Goal: Information Seeking & Learning: Compare options

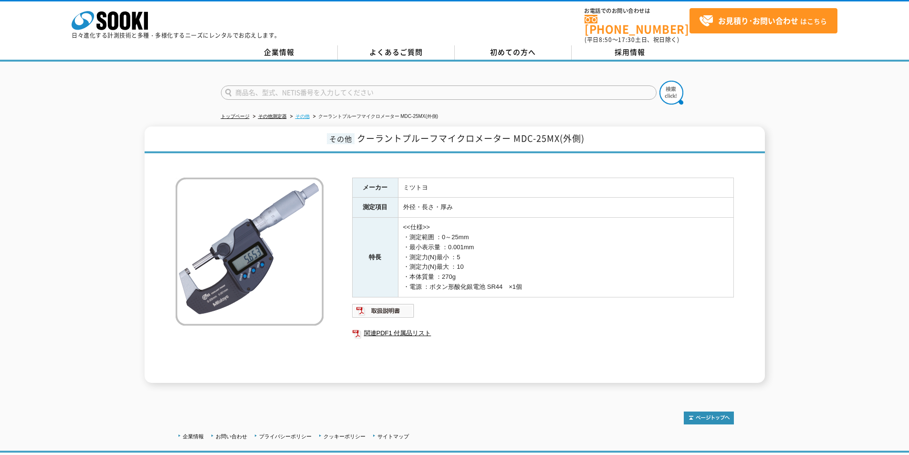
click at [302, 114] on link "その他" at bounding box center [303, 116] width 14 height 5
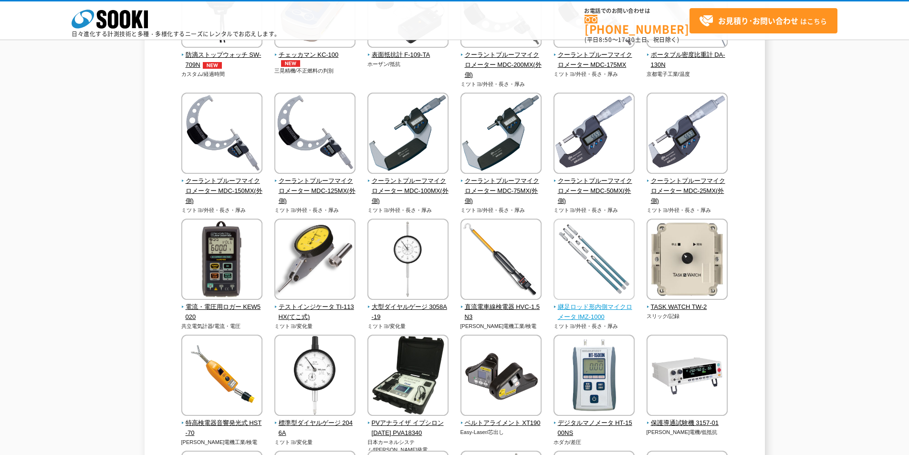
scroll to position [191, 0]
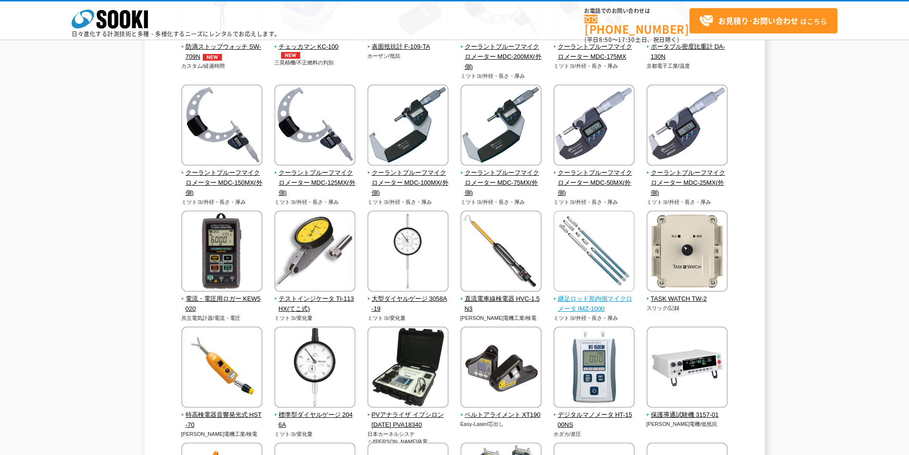
click at [614, 275] on img at bounding box center [594, 253] width 81 height 84
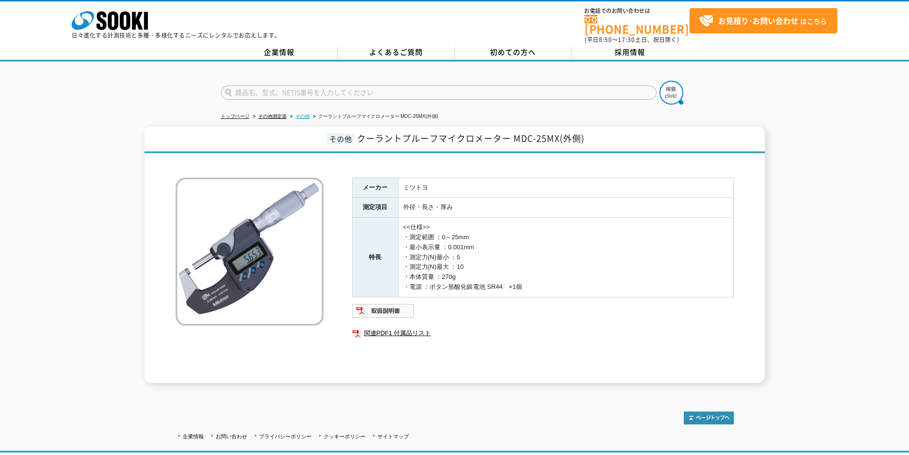
click at [306, 114] on link "その他" at bounding box center [303, 116] width 14 height 5
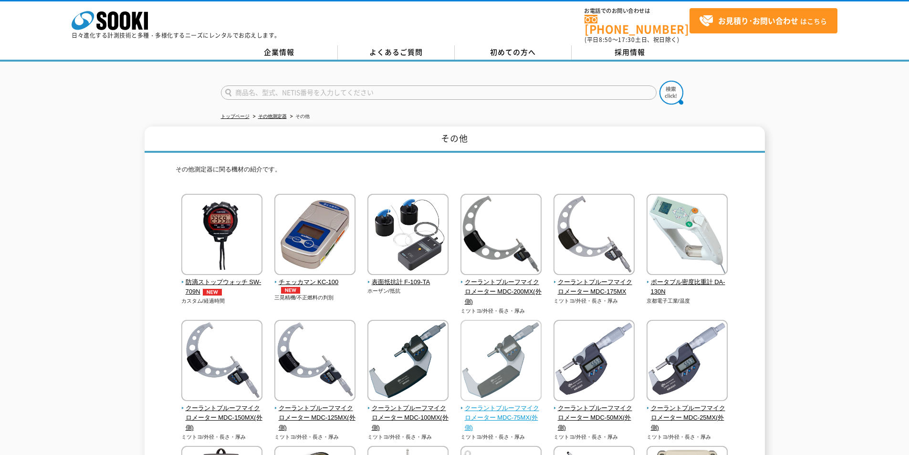
click at [522, 404] on span "クーラントプルーフマイクロメーター MDC-75MX(外側)" at bounding box center [502, 418] width 82 height 30
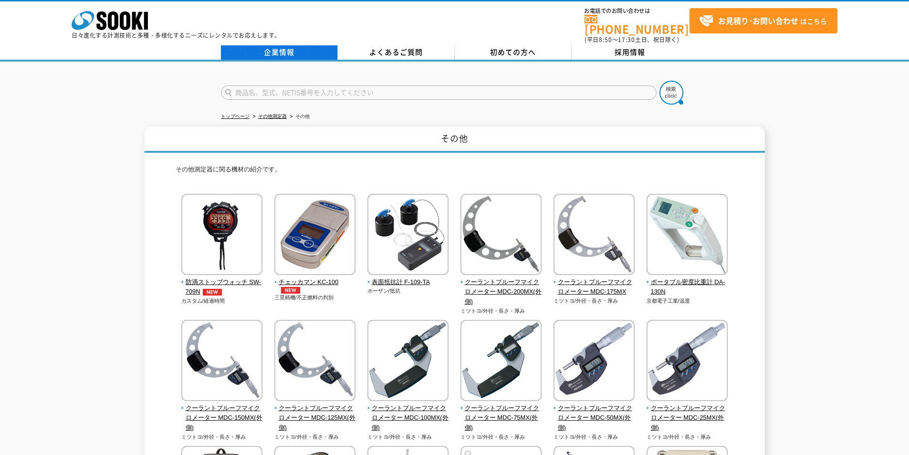
click at [266, 46] on link "企業情報" at bounding box center [279, 52] width 117 height 14
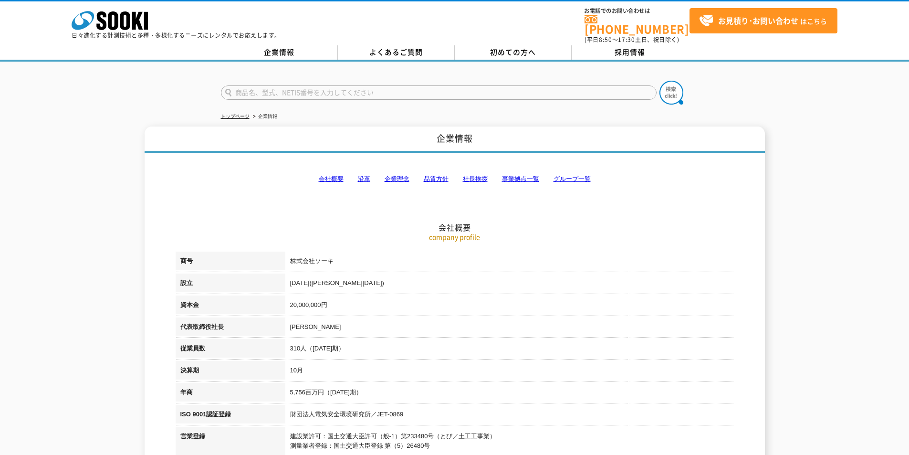
click at [317, 85] on input "text" at bounding box center [439, 92] width 436 height 14
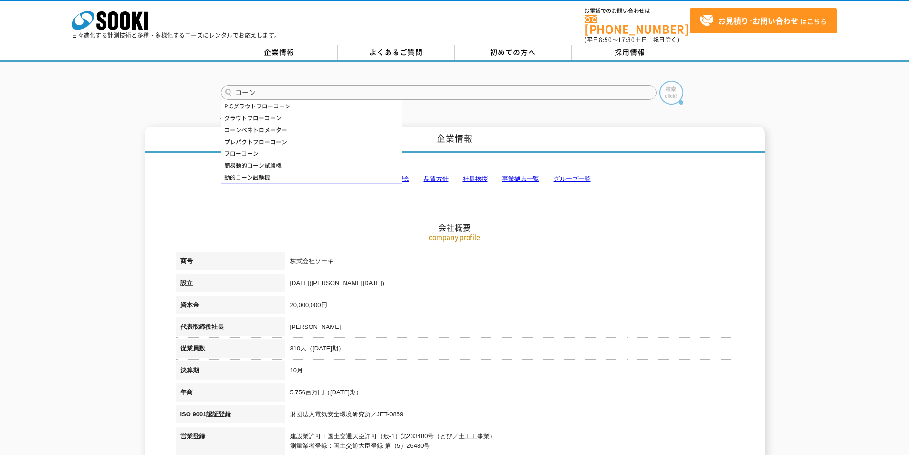
type input "コーン"
click at [666, 90] on img at bounding box center [672, 93] width 24 height 24
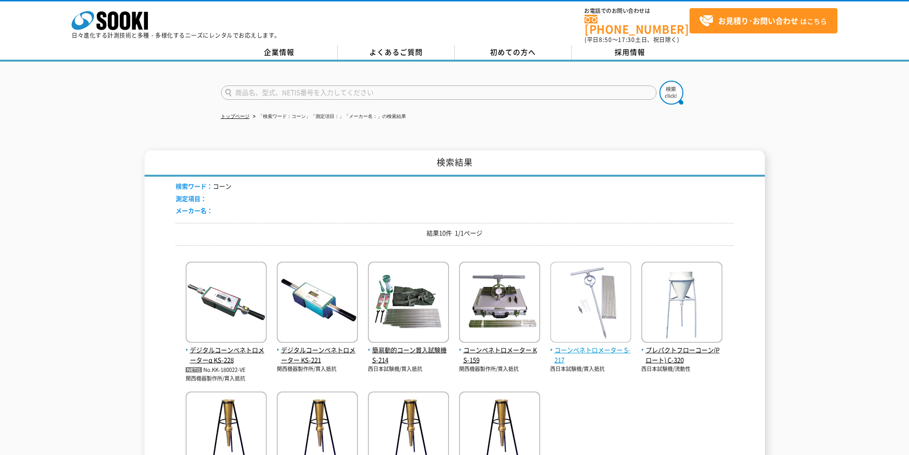
click at [618, 284] on img at bounding box center [590, 304] width 81 height 84
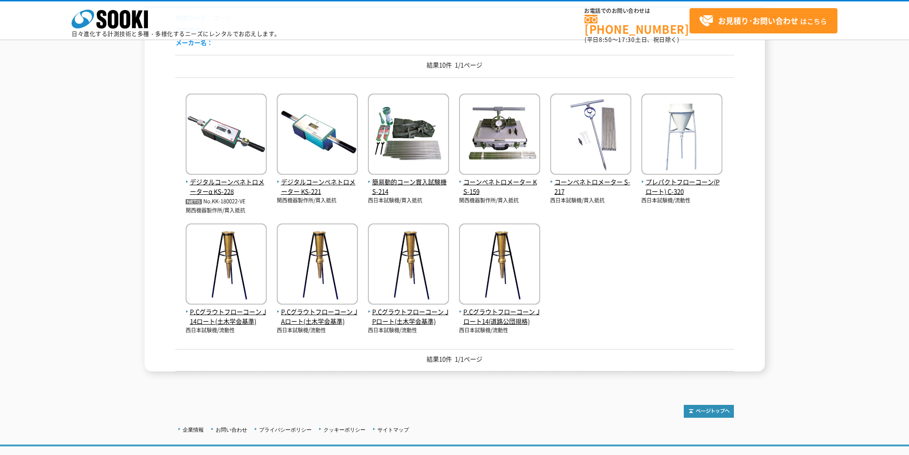
scroll to position [143, 0]
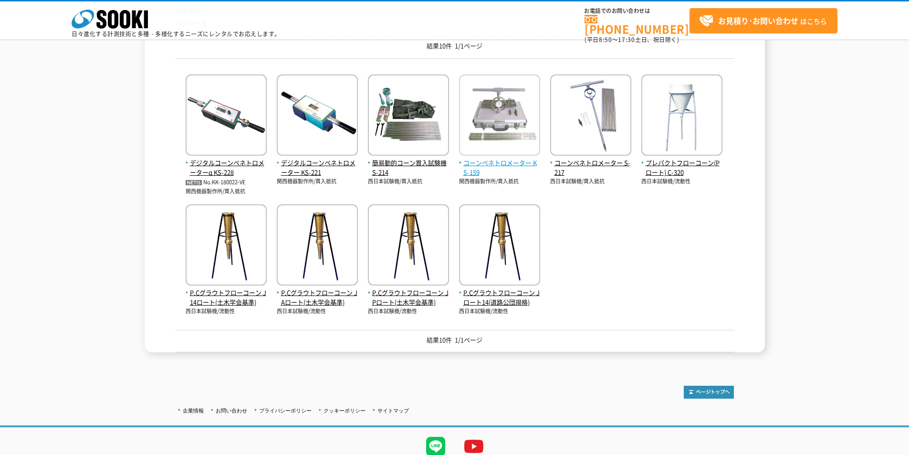
click at [499, 115] on img at bounding box center [499, 116] width 81 height 84
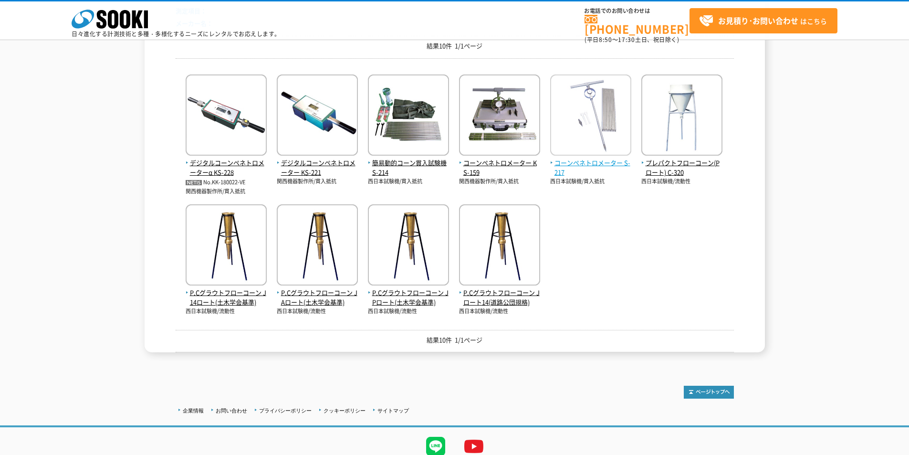
click at [606, 140] on img at bounding box center [590, 116] width 81 height 84
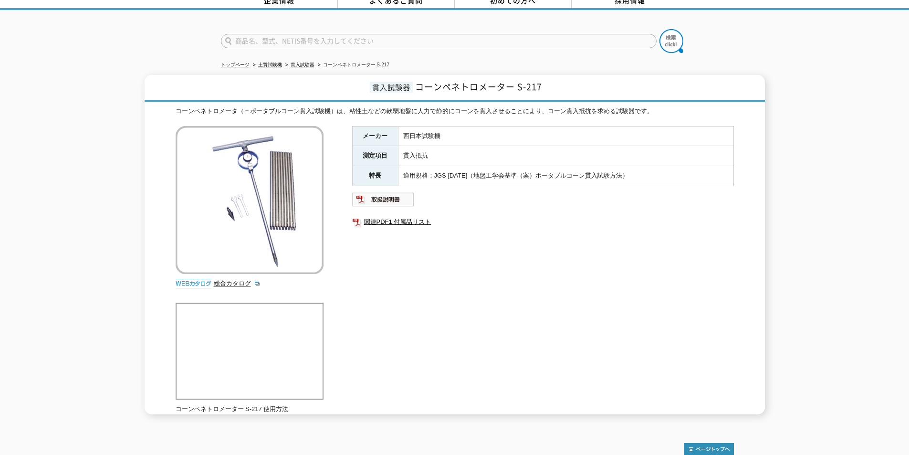
scroll to position [103, 0]
